Goal: Transaction & Acquisition: Book appointment/travel/reservation

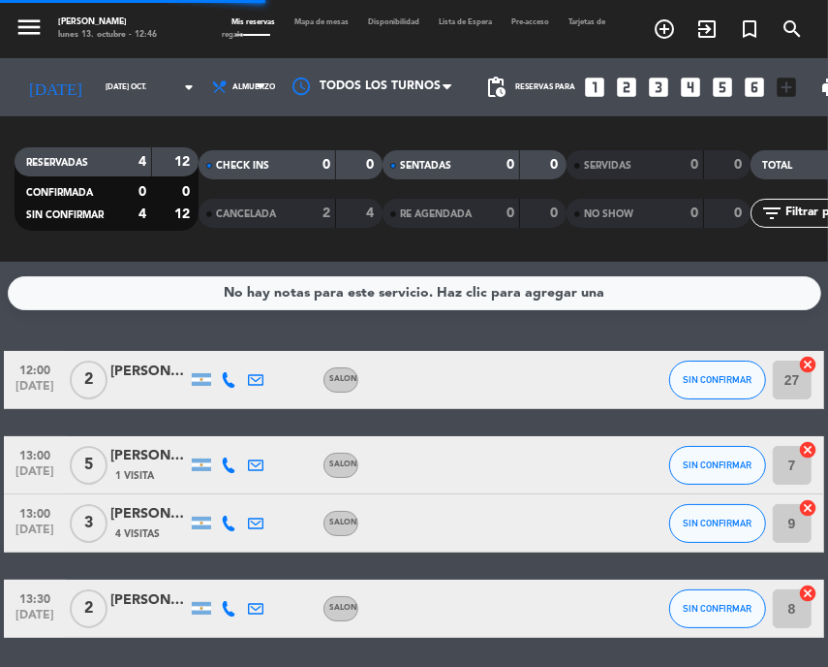
scroll to position [67, 0]
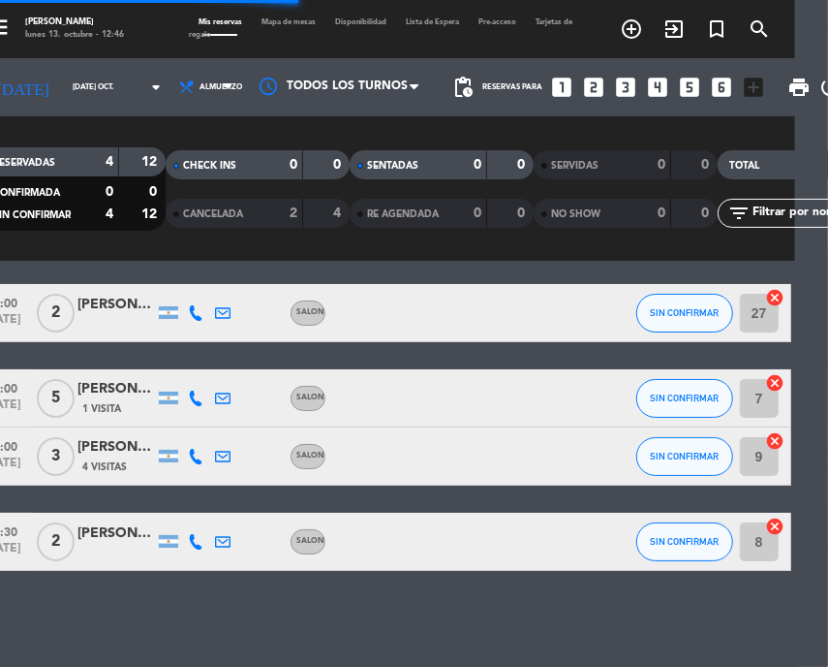
click at [177, 278] on div "No hay notas para este servicio. Haz clic para agregar una 12:00 [DATE] 2 [PERS…" at bounding box center [381, 464] width 828 height 405
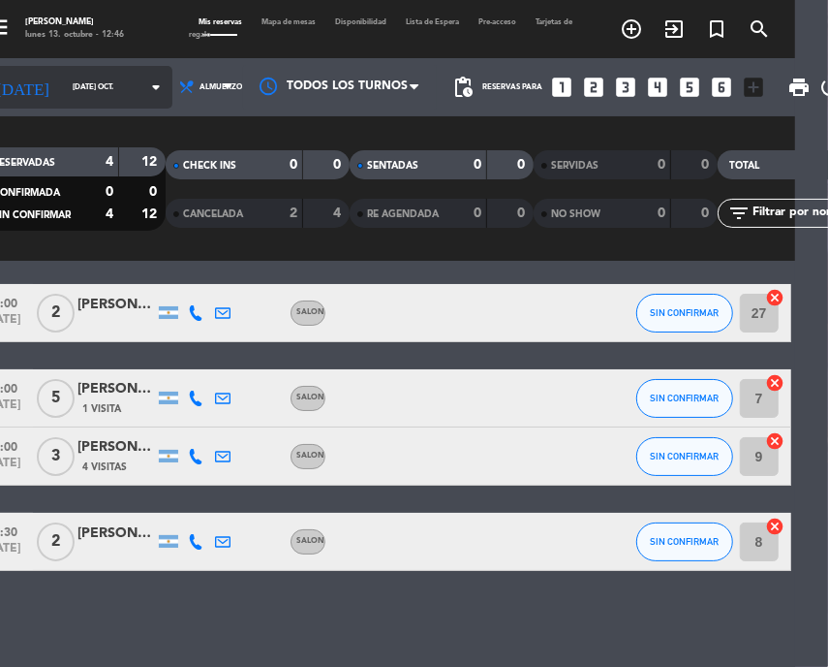
click at [144, 78] on icon "arrow_drop_down" at bounding box center [155, 87] width 23 height 23
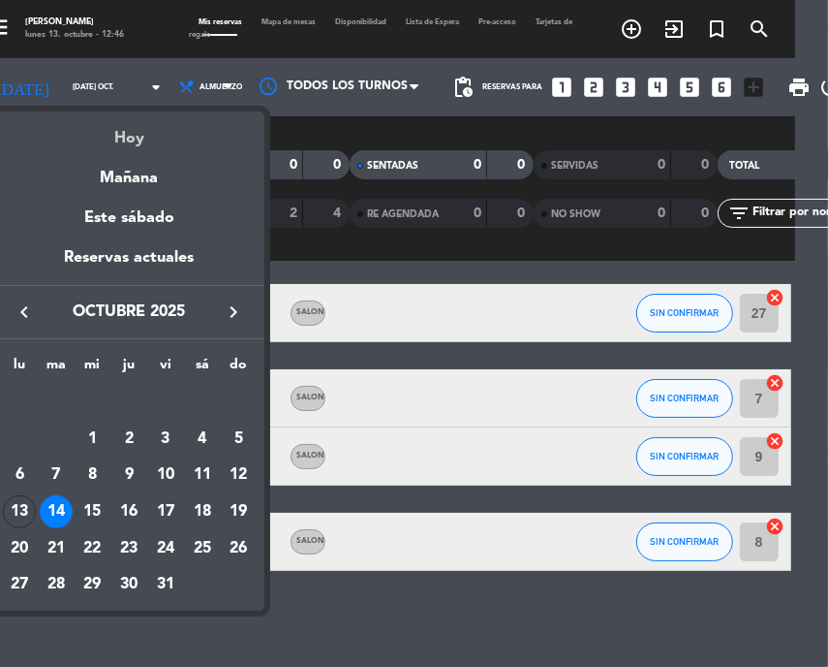
click at [120, 134] on div "Hoy" at bounding box center [128, 131] width 271 height 40
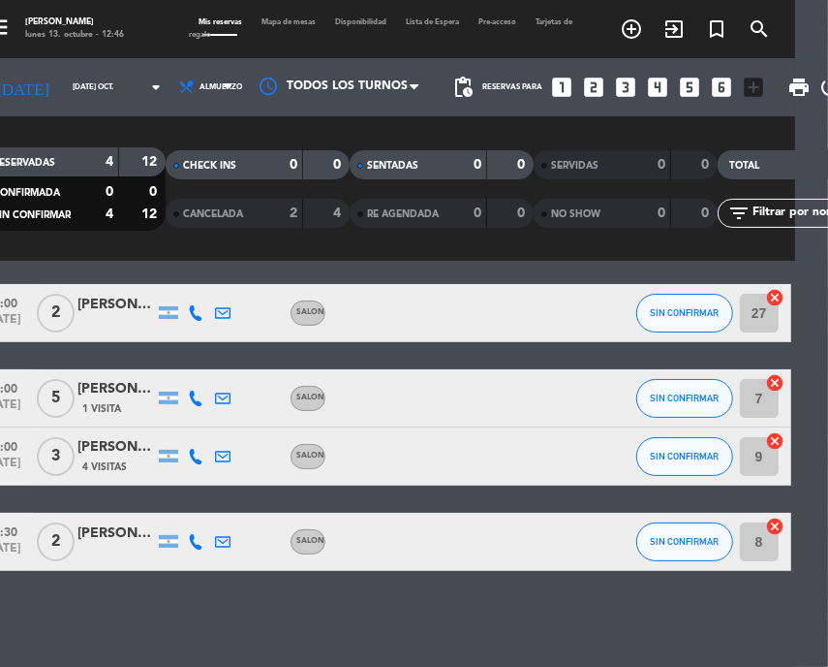
type input "lun. [DATE]"
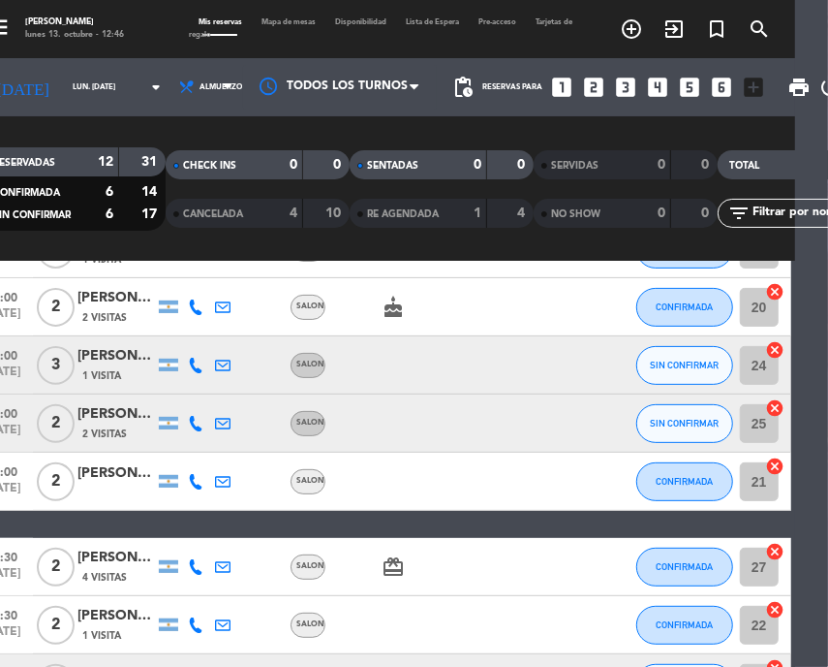
click at [123, 297] on div "[PERSON_NAME]" at bounding box center [117, 298] width 78 height 22
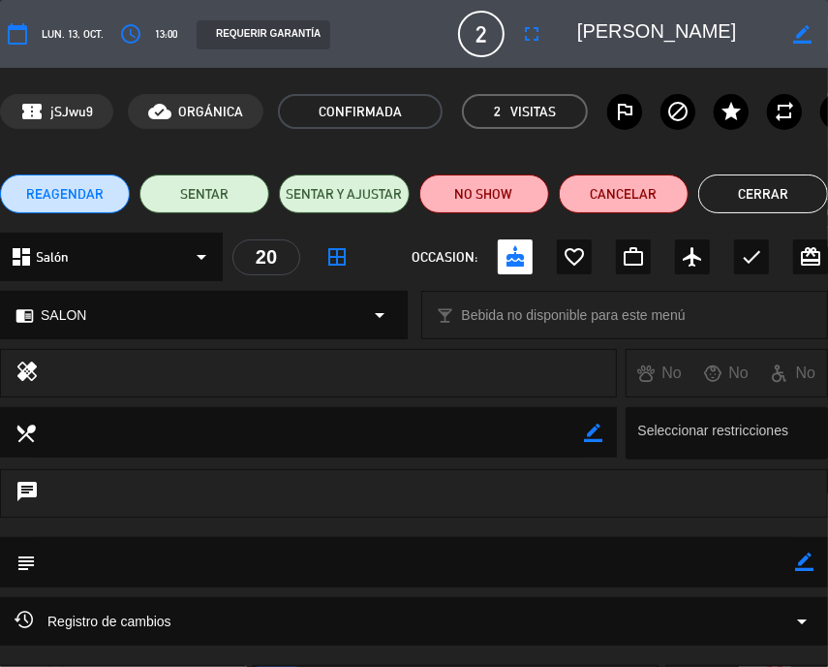
click at [743, 187] on button "Cerrar" at bounding box center [764, 193] width 130 height 39
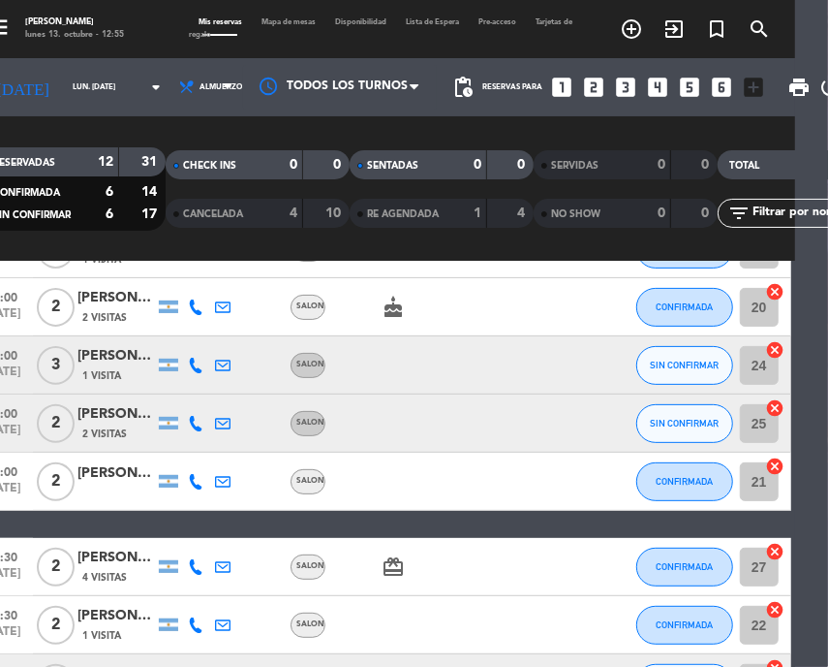
click at [581, 89] on icon "looks_two" at bounding box center [593, 87] width 25 height 25
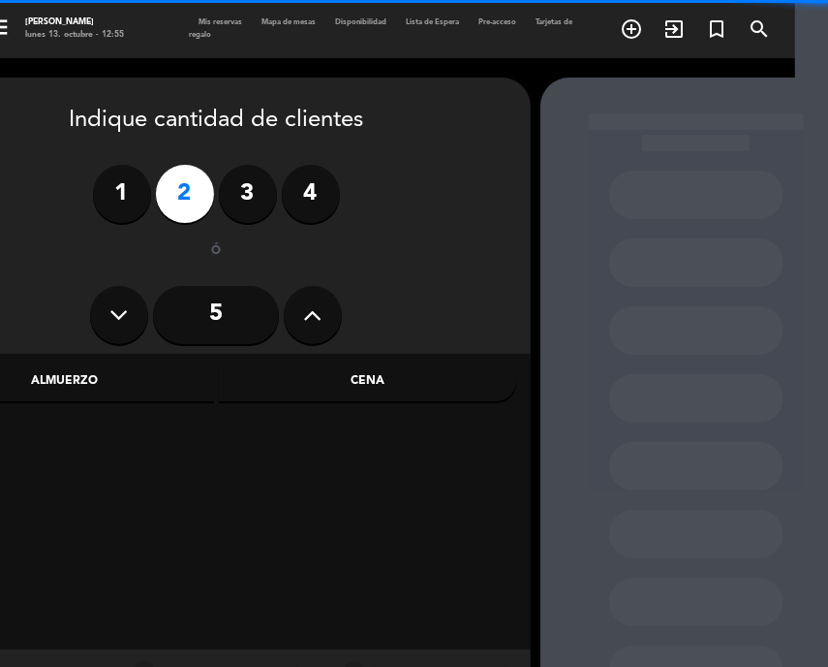
click at [119, 386] on div "Almuerzo" at bounding box center [65, 381] width 298 height 39
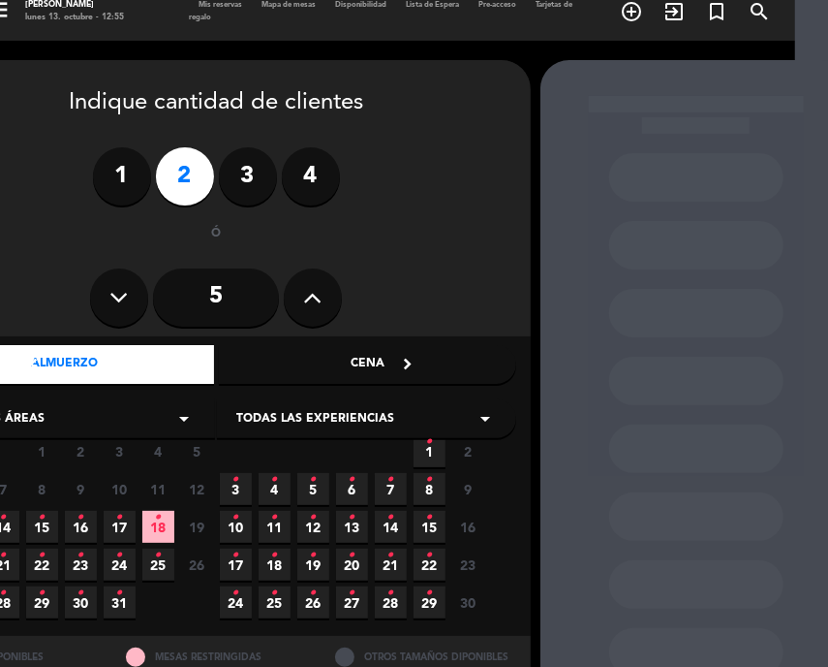
scroll to position [43, 33]
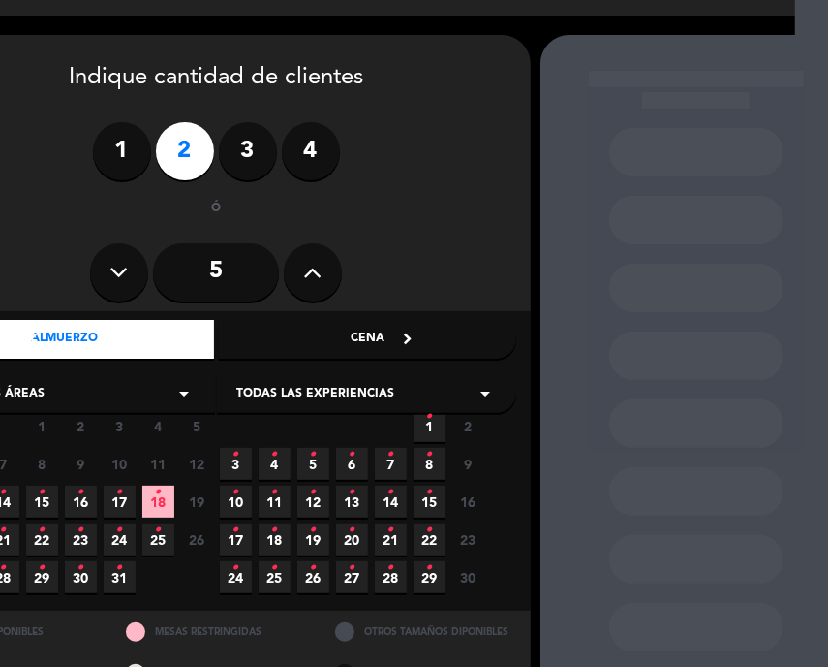
click at [30, 490] on span "15 •" at bounding box center [42, 501] width 32 height 32
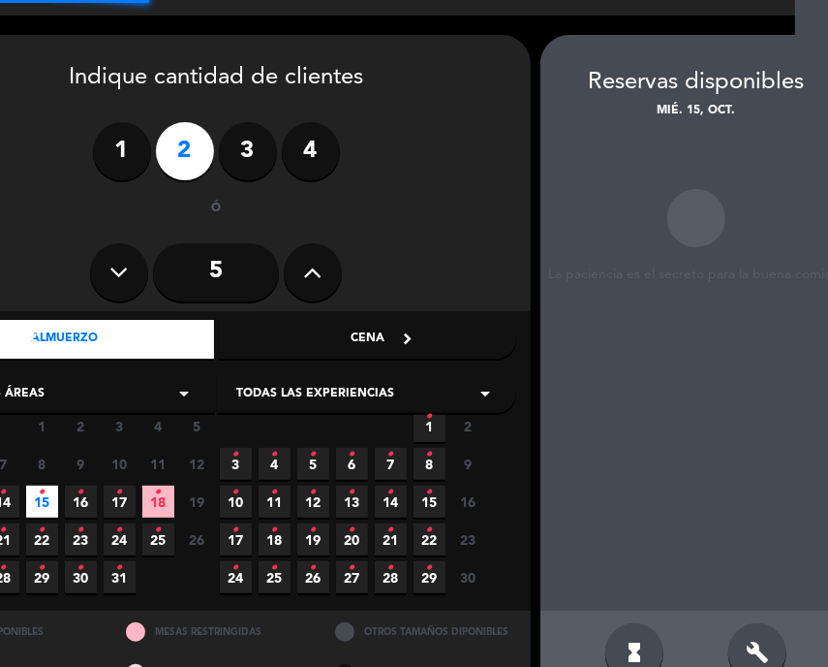
scroll to position [78, 55]
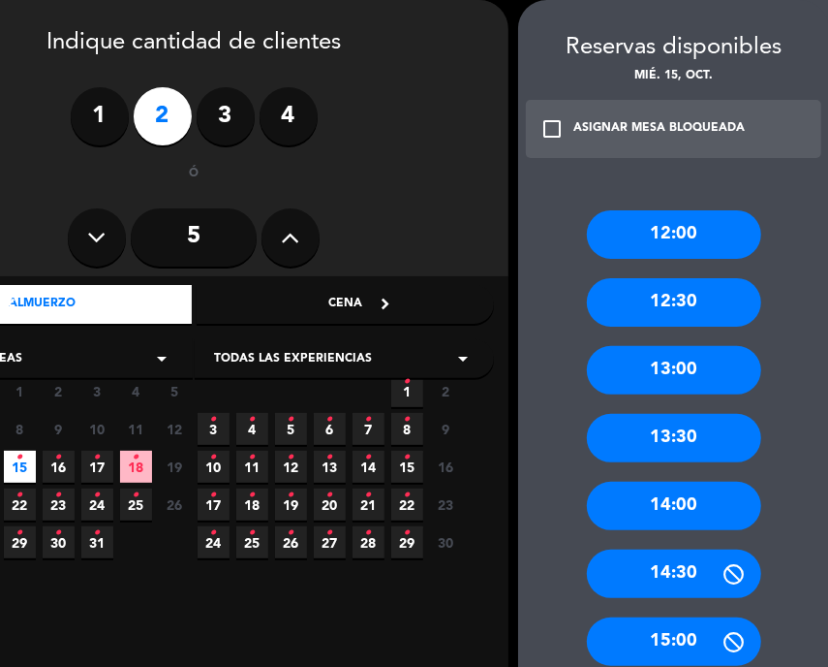
drag, startPoint x: 652, startPoint y: 218, endPoint x: 575, endPoint y: 299, distance: 111.7
click at [652, 217] on div "12:00" at bounding box center [674, 234] width 174 height 48
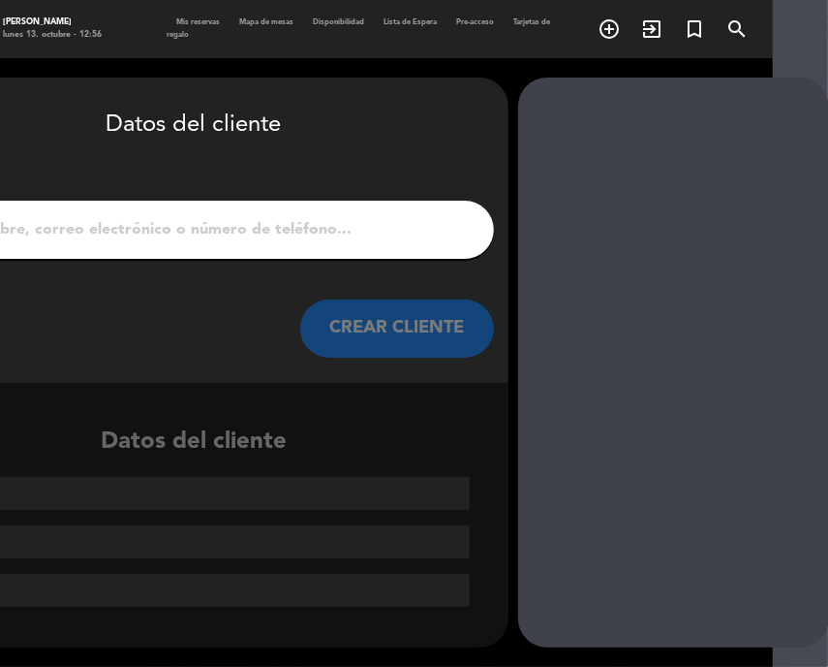
click at [67, 102] on div "arrow_back Datos del cliente" at bounding box center [193, 126] width 601 height 68
click at [233, 242] on input "1" at bounding box center [194, 229] width 572 height 27
drag, startPoint x: 238, startPoint y: 229, endPoint x: 268, endPoint y: 237, distance: 31.3
click at [238, 229] on input "1" at bounding box center [194, 229] width 572 height 27
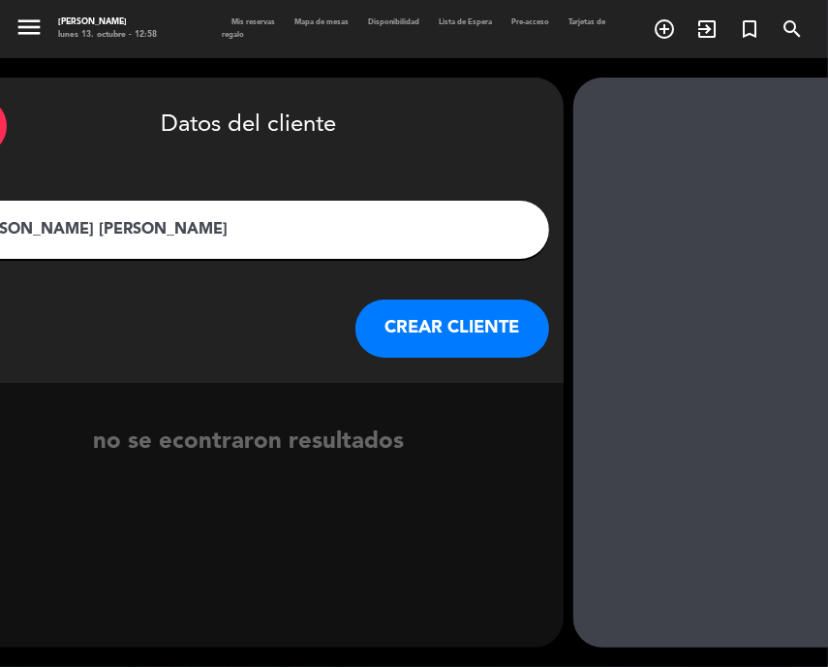
type input "[PERSON_NAME] [PERSON_NAME]"
click at [442, 350] on button "CREAR CLIENTE" at bounding box center [453, 328] width 194 height 58
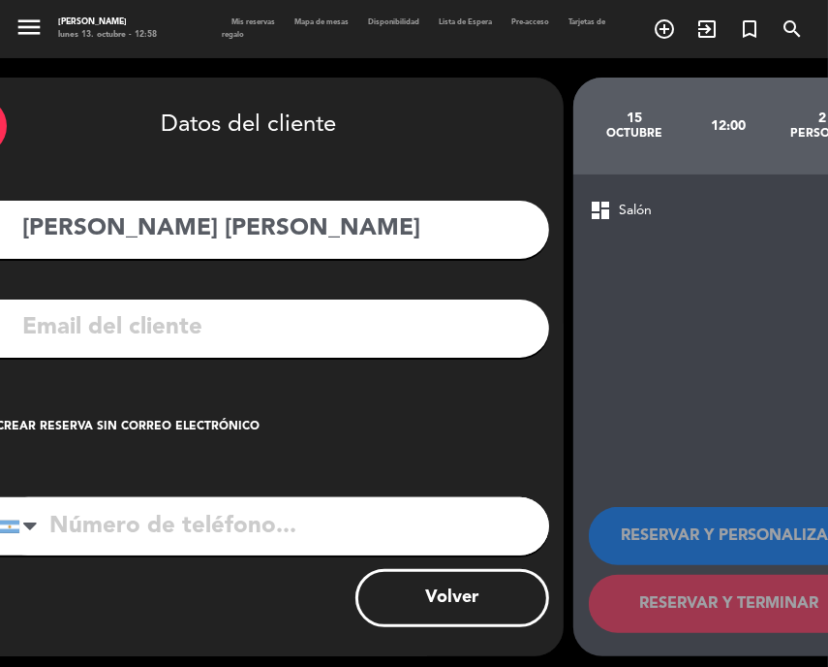
click at [205, 333] on input "text" at bounding box center [277, 328] width 514 height 40
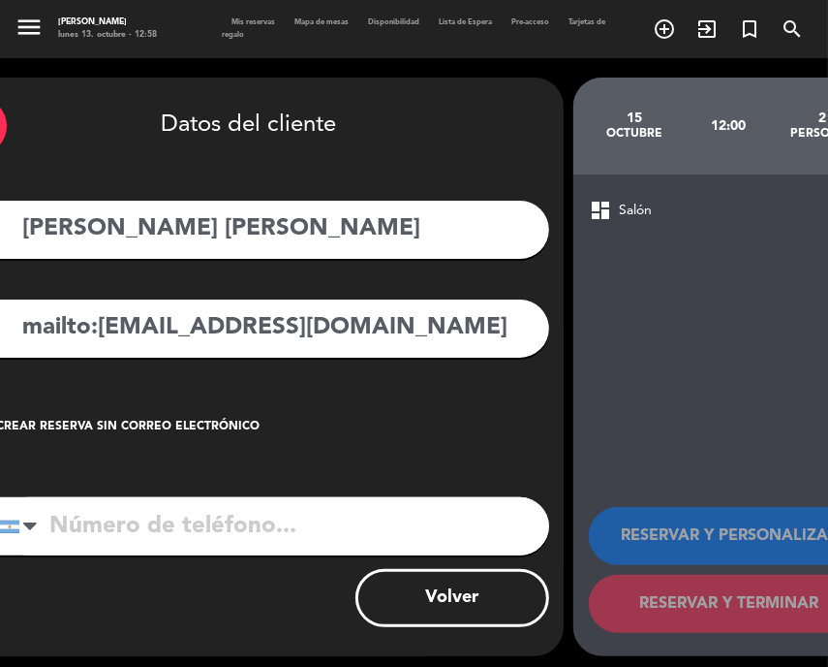
click at [130, 326] on input "mailto:[EMAIL_ADDRESS][DOMAIN_NAME]" at bounding box center [277, 328] width 514 height 40
click at [102, 332] on input "mailto:[EMAIL_ADDRESS][DOMAIN_NAME]" at bounding box center [277, 328] width 514 height 40
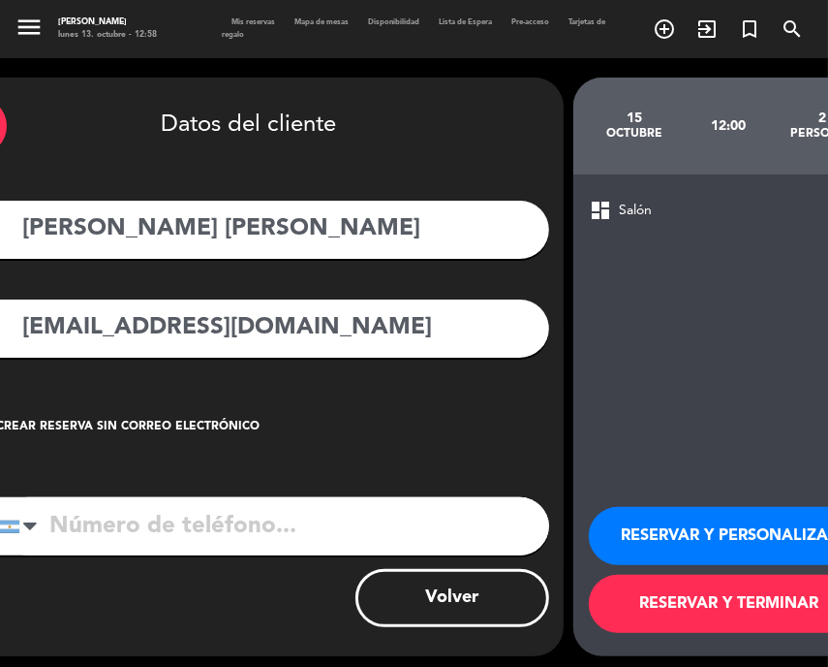
type input "[EMAIL_ADDRESS][DOMAIN_NAME]"
click at [148, 542] on input "tel" at bounding box center [274, 526] width 550 height 58
click at [132, 544] on input "tel" at bounding box center [274, 526] width 550 height 58
paste input "[PHONE_NUMBER]"
type input "[PHONE_NUMBER]"
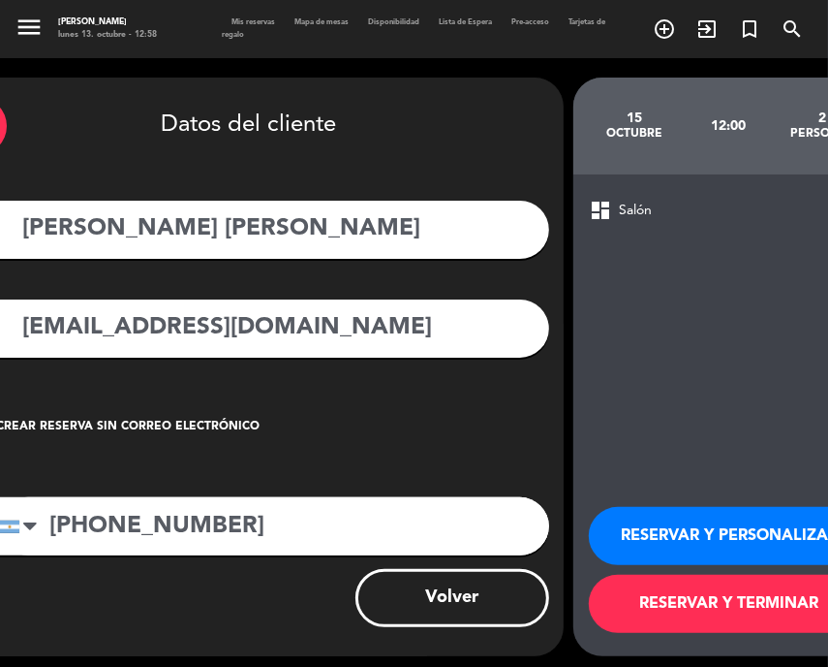
click at [664, 605] on button "RESERVAR Y TERMINAR" at bounding box center [729, 604] width 281 height 58
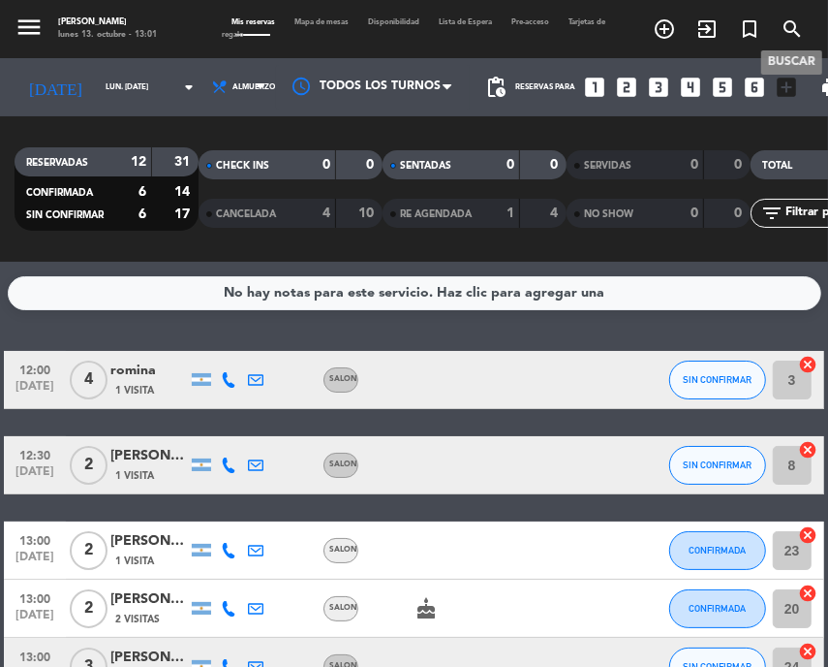
click at [793, 25] on icon "search" at bounding box center [792, 28] width 23 height 23
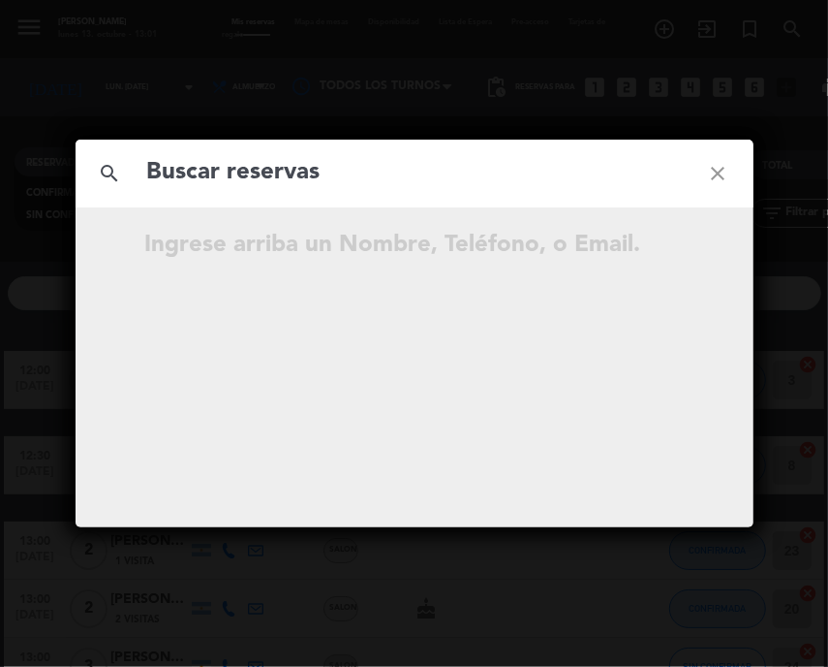
click at [423, 178] on input "text" at bounding box center [414, 173] width 539 height 40
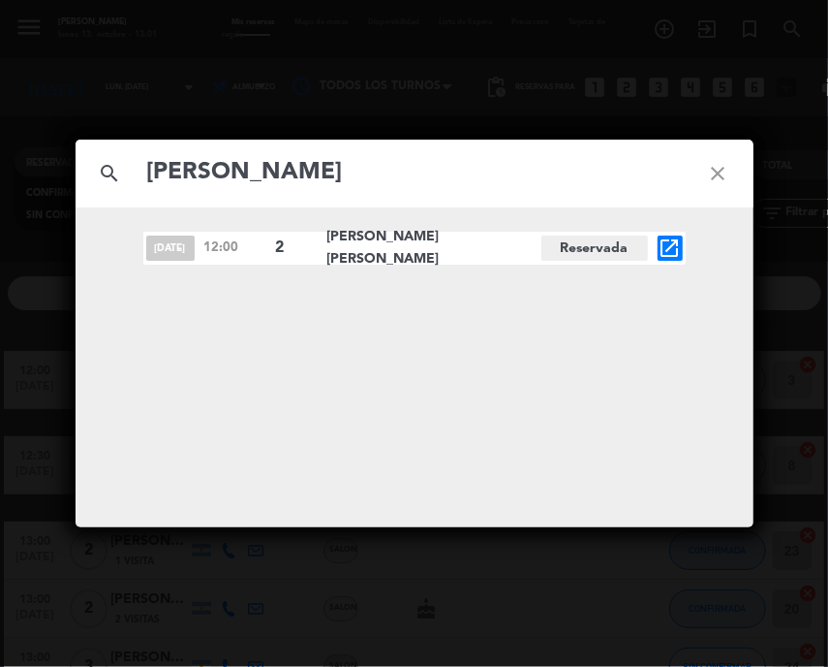
type input "[PERSON_NAME]"
click at [674, 240] on icon "open_in_new" at bounding box center [670, 247] width 23 height 23
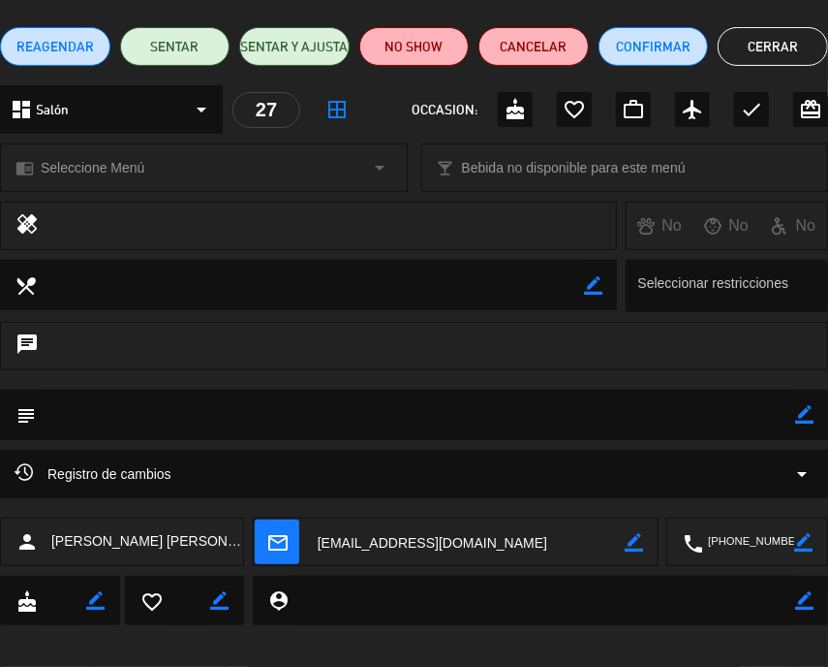
scroll to position [163, 0]
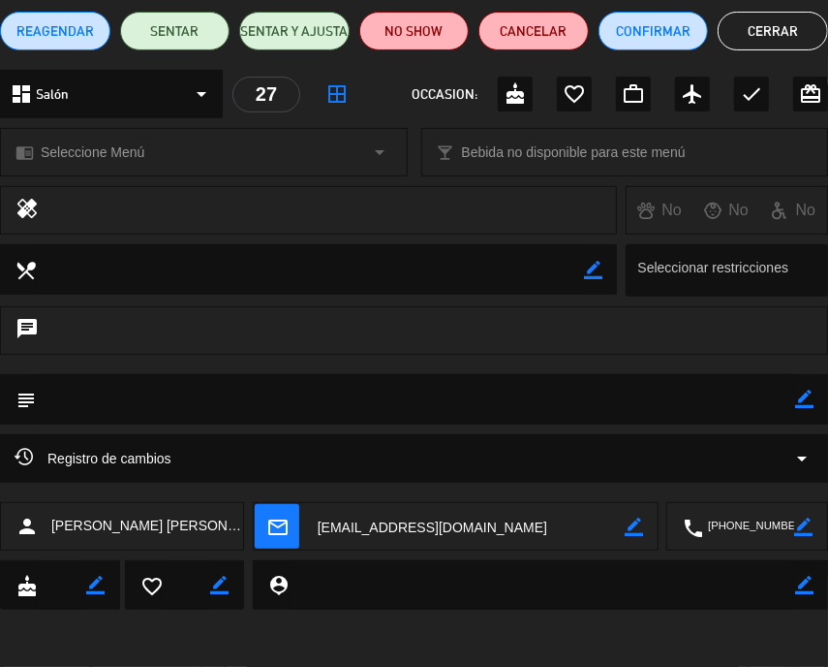
click at [637, 519] on icon "border_color" at bounding box center [634, 526] width 18 height 18
click at [527, 524] on textarea at bounding box center [469, 527] width 312 height 48
click at [352, 518] on textarea at bounding box center [469, 527] width 312 height 48
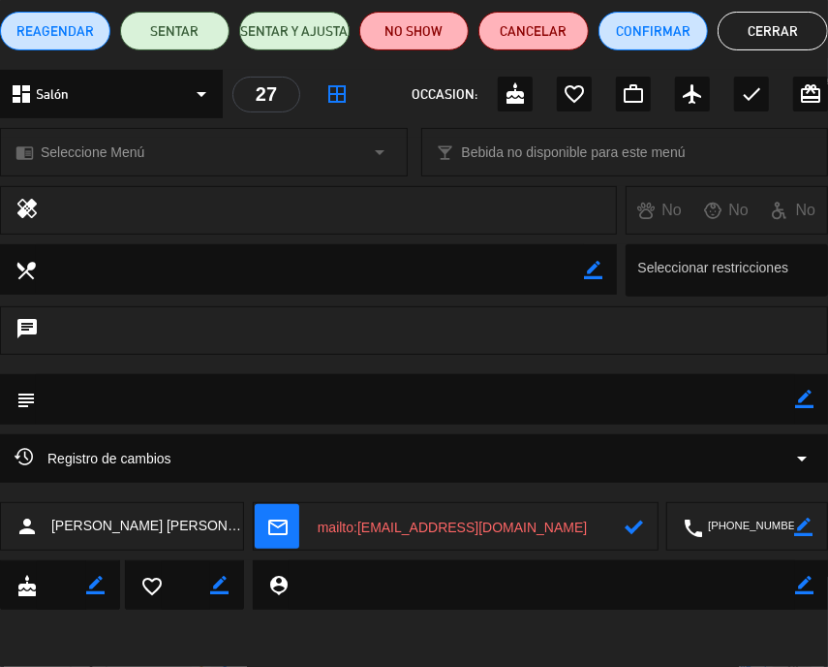
click at [358, 526] on textarea at bounding box center [469, 527] width 312 height 48
click at [620, 515] on textarea at bounding box center [469, 527] width 312 height 48
type textarea "[EMAIL_ADDRESS][DOMAIN_NAME]"
click at [637, 523] on icon at bounding box center [634, 526] width 18 height 18
click at [644, 37] on button "Confirmar" at bounding box center [654, 31] width 110 height 39
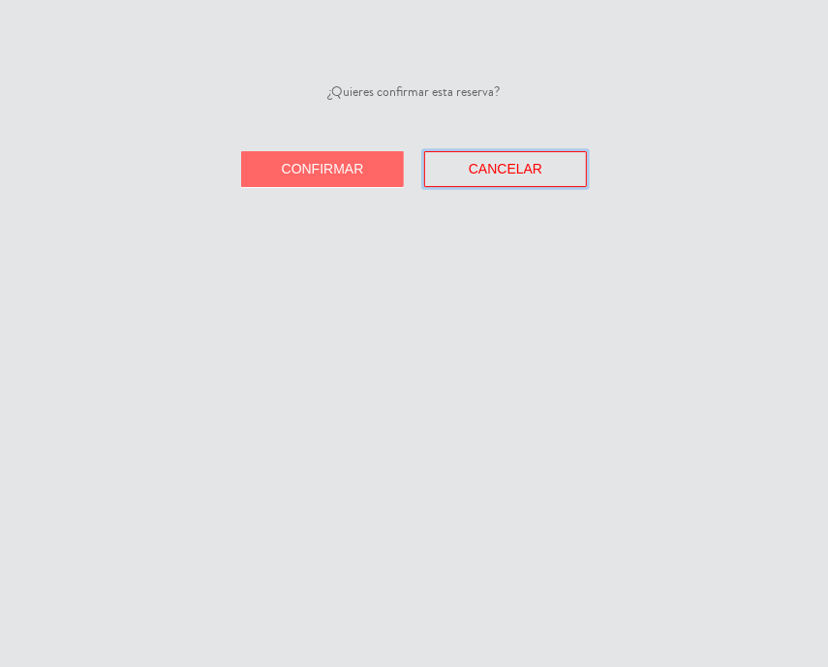
click at [499, 157] on button "Cancelar" at bounding box center [505, 169] width 163 height 36
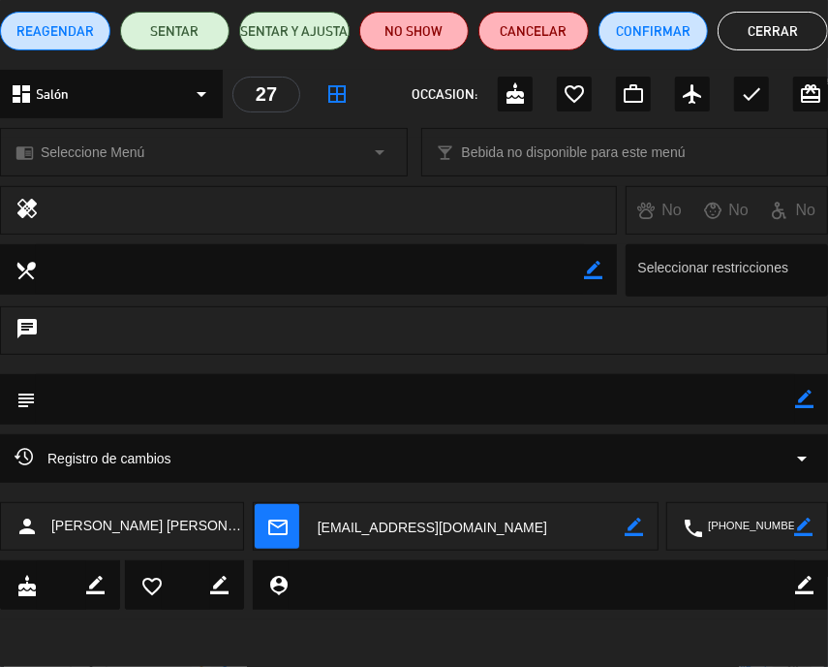
click at [793, 22] on button "Cerrar" at bounding box center [773, 31] width 110 height 39
